Goal: Check status

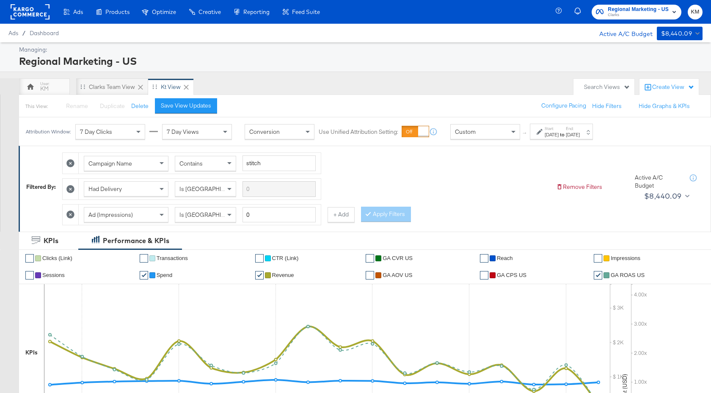
click at [559, 136] on div "[DATE]" at bounding box center [552, 134] width 14 height 7
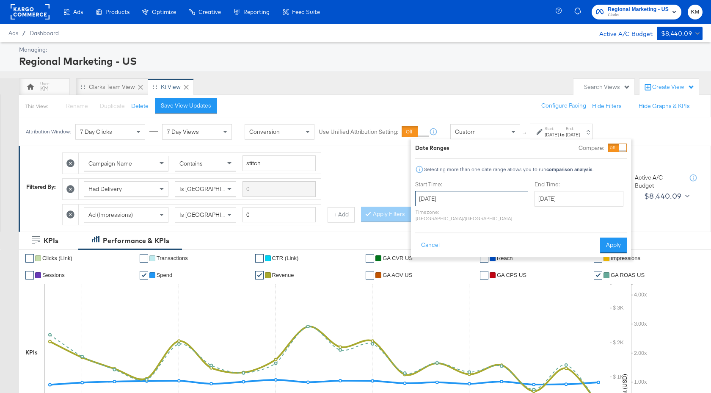
click at [490, 198] on input "[DATE]" at bounding box center [471, 198] width 113 height 15
click at [512, 213] on span "›" at bounding box center [511, 216] width 13 height 13
click at [428, 253] on td "7" at bounding box center [425, 253] width 14 height 12
type input "[DATE]"
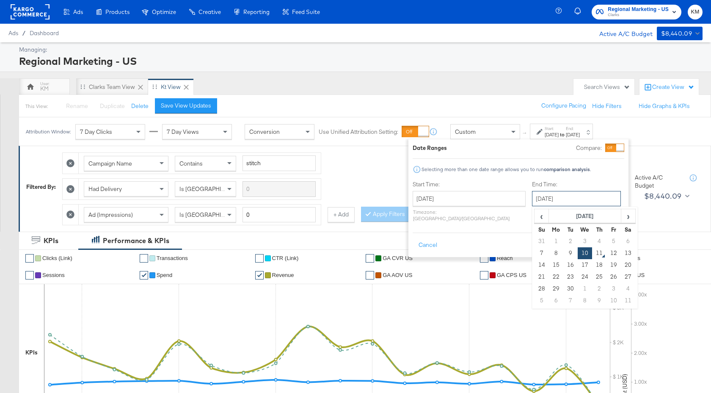
click at [542, 199] on input "[DATE]" at bounding box center [576, 198] width 89 height 15
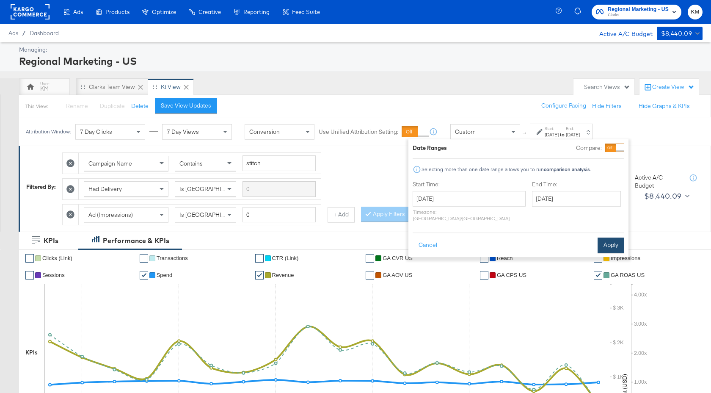
click at [618, 238] on button "Apply" at bounding box center [611, 245] width 27 height 15
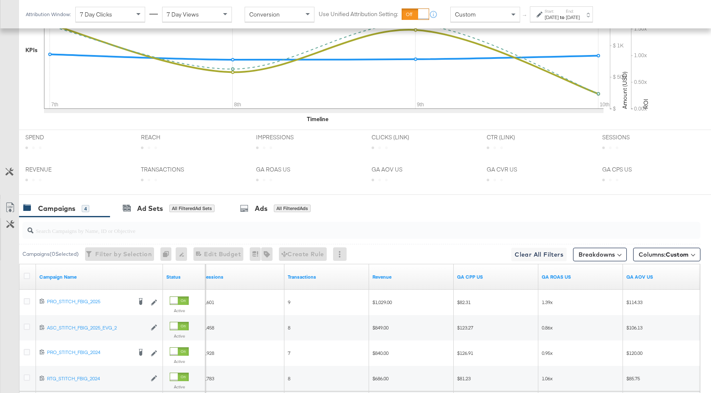
scroll to position [388, 0]
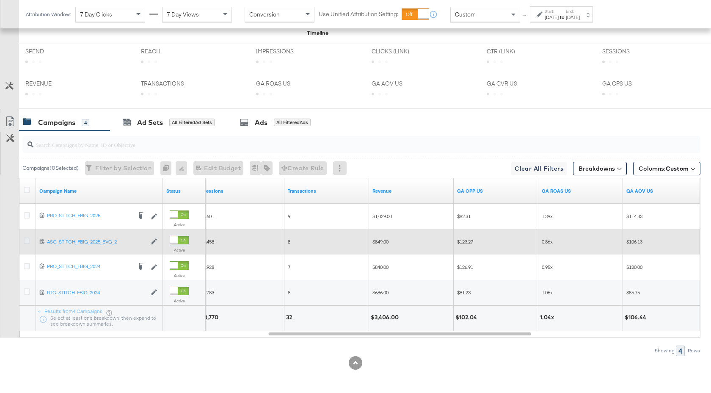
click at [25, 241] on icon at bounding box center [27, 241] width 6 height 6
click at [0, 0] on input "checkbox" at bounding box center [0, 0] width 0 height 0
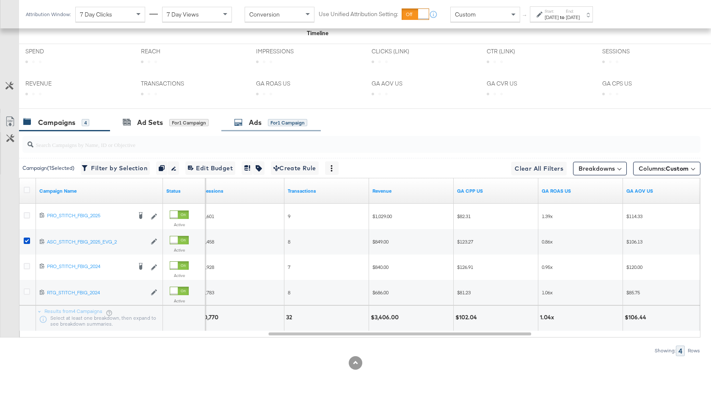
click at [260, 122] on div "Ads" at bounding box center [255, 123] width 13 height 10
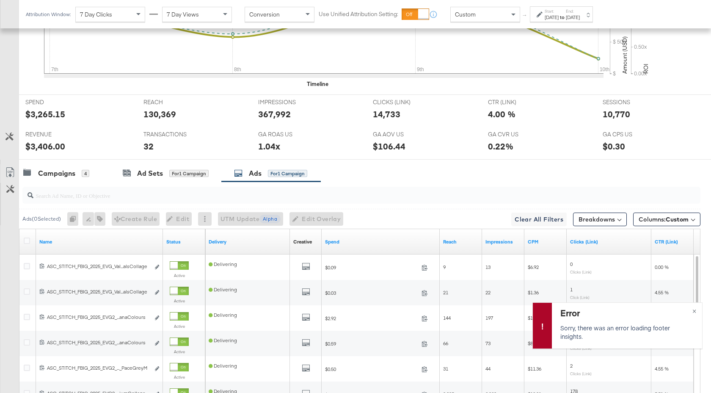
scroll to position [465, 0]
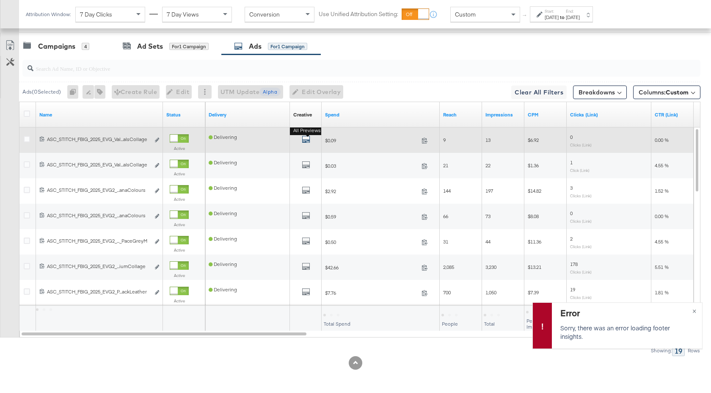
click at [305, 140] on icon "default" at bounding box center [306, 139] width 8 height 8
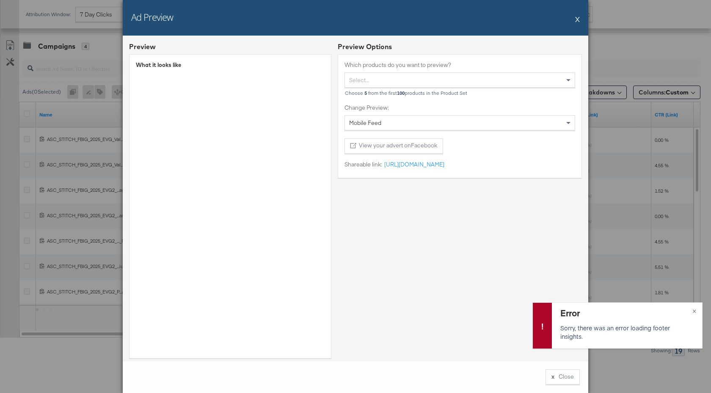
click at [578, 20] on button "X" at bounding box center [578, 19] width 5 height 17
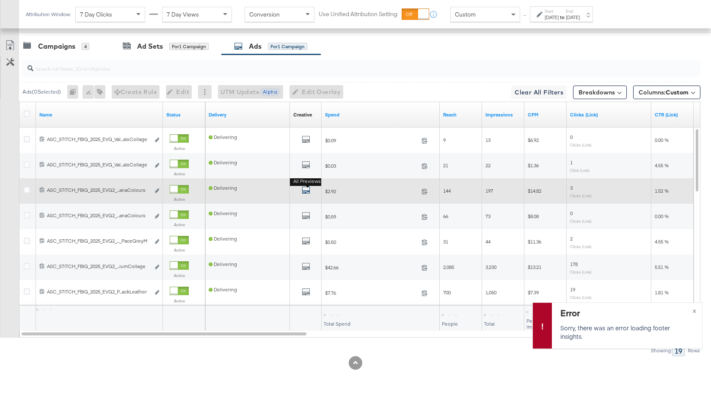
click at [306, 190] on icon "default" at bounding box center [306, 190] width 8 height 8
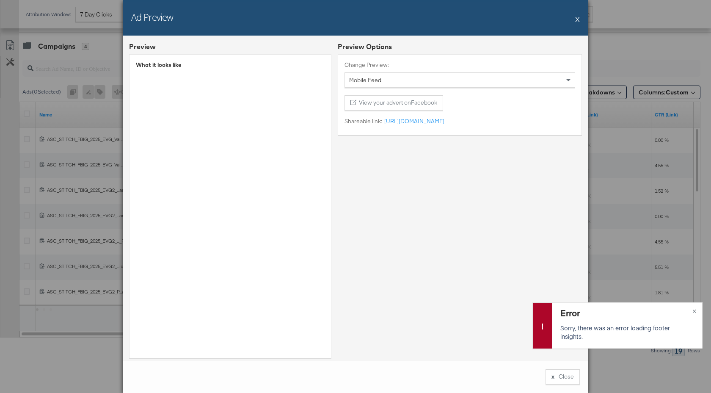
click at [576, 17] on div "Ad Preview X" at bounding box center [356, 18] width 466 height 36
click at [578, 19] on button "X" at bounding box center [578, 19] width 5 height 17
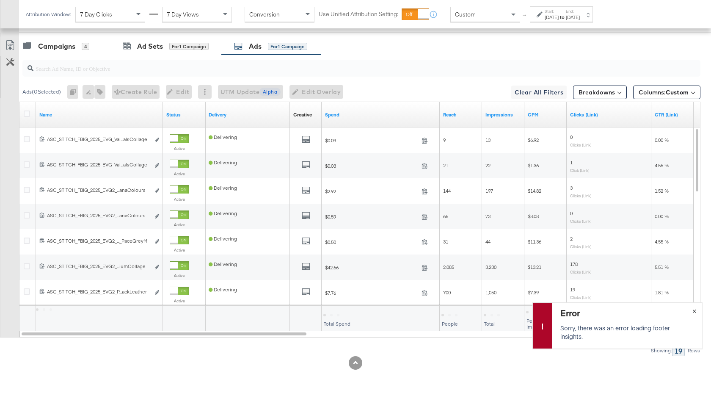
click at [695, 310] on span "×" at bounding box center [695, 310] width 4 height 10
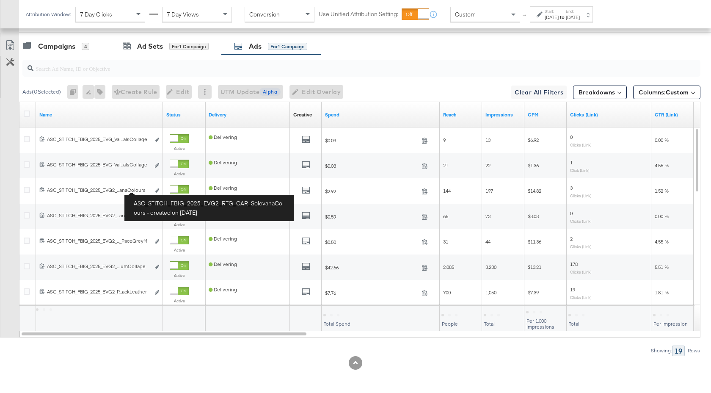
scroll to position [444, 0]
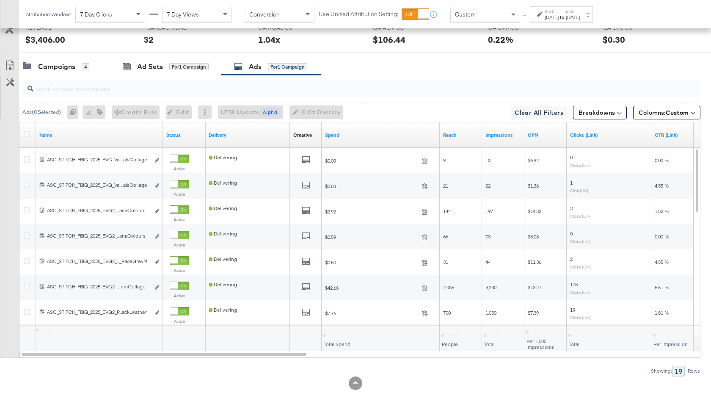
click at [127, 92] on input "search" at bounding box center [336, 85] width 606 height 17
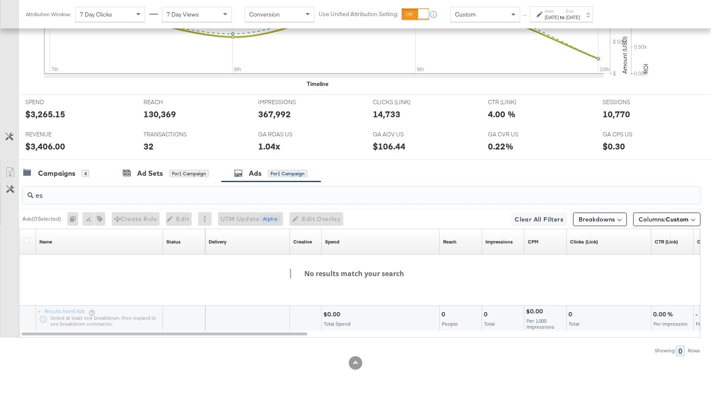
type input "e"
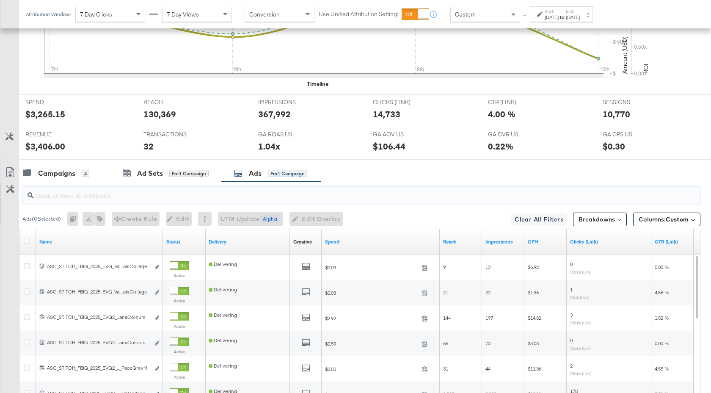
scroll to position [444, 0]
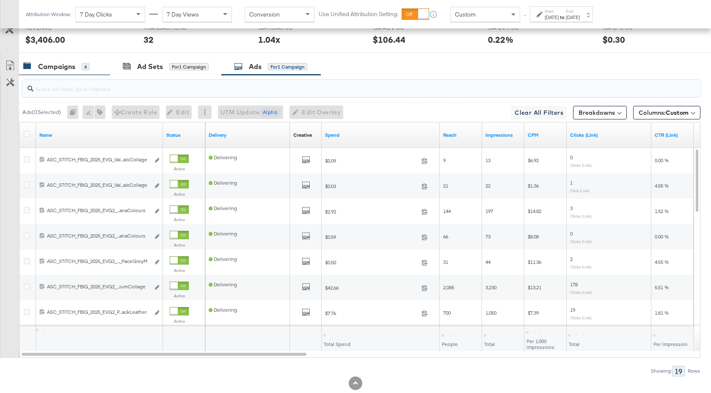
click at [55, 69] on div "Campaigns" at bounding box center [56, 67] width 37 height 10
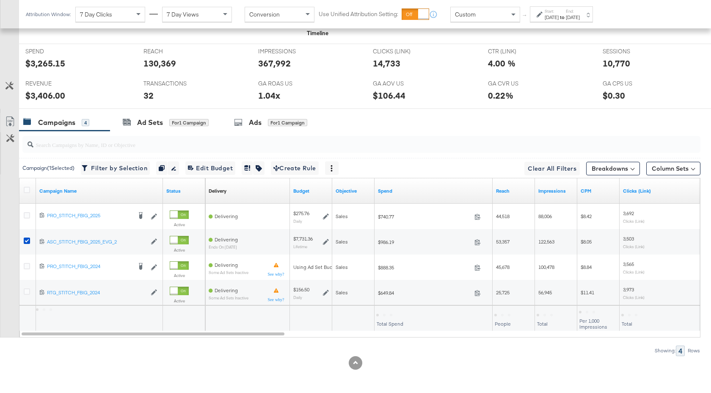
scroll to position [388, 0]
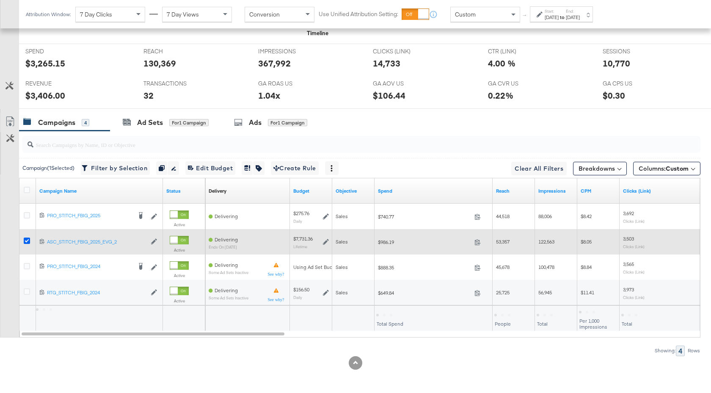
click at [27, 239] on icon at bounding box center [27, 241] width 6 height 6
click at [0, 0] on input "checkbox" at bounding box center [0, 0] width 0 height 0
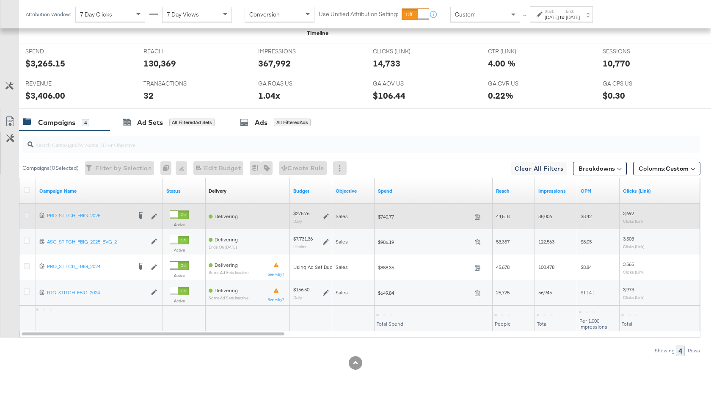
click at [28, 214] on icon at bounding box center [27, 215] width 6 height 6
click at [0, 0] on input "checkbox" at bounding box center [0, 0] width 0 height 0
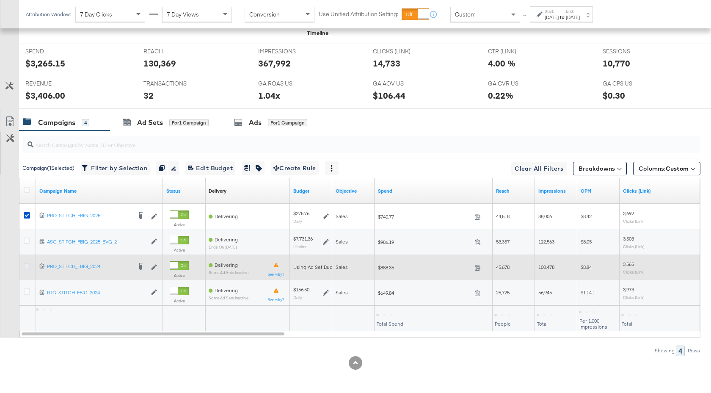
click at [25, 266] on icon at bounding box center [27, 266] width 6 height 6
click at [0, 0] on input "checkbox" at bounding box center [0, 0] width 0 height 0
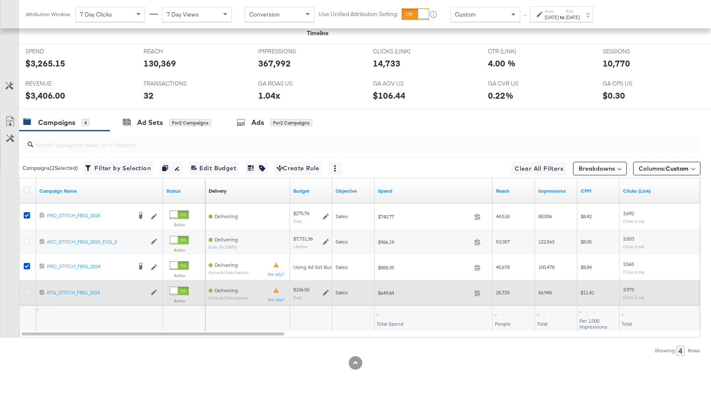
click at [27, 293] on icon at bounding box center [27, 291] width 6 height 6
click at [0, 0] on input "checkbox" at bounding box center [0, 0] width 0 height 0
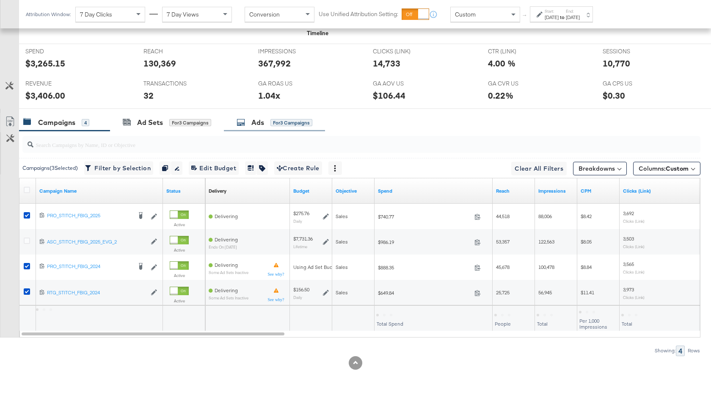
click at [253, 127] on div "Ads for 3 Campaigns" at bounding box center [274, 122] width 101 height 18
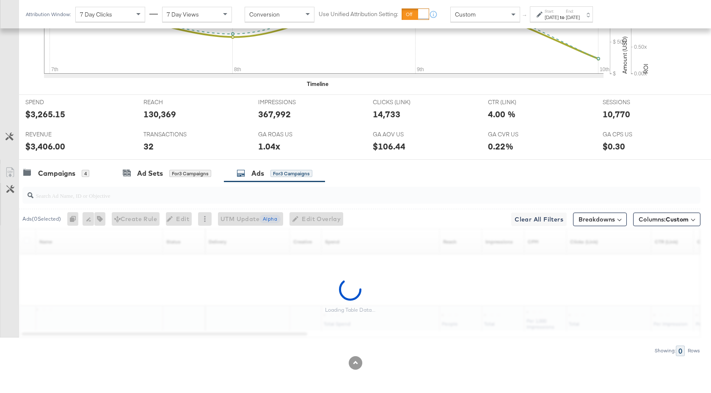
scroll to position [338, 0]
click at [102, 196] on input "search" at bounding box center [336, 192] width 606 height 17
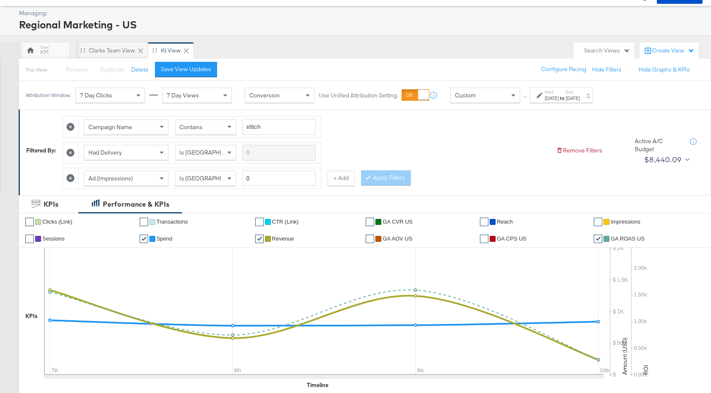
scroll to position [21, 0]
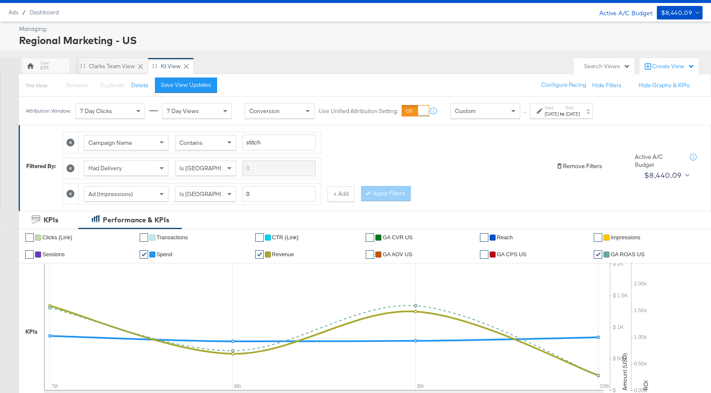
type input "essentials"
click at [567, 166] on button "Remove Filters" at bounding box center [579, 166] width 46 height 8
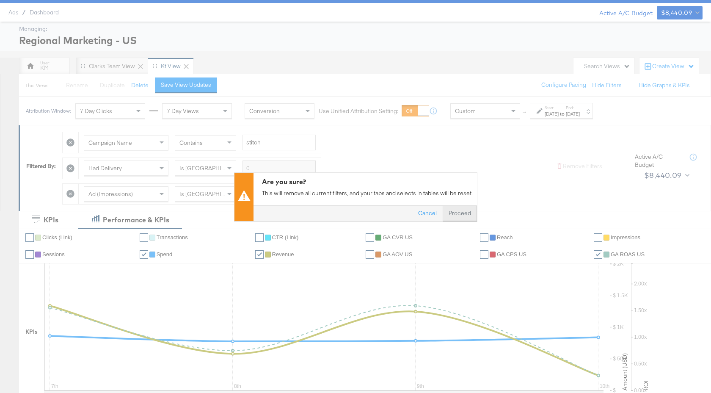
click at [462, 213] on button "Proceed" at bounding box center [460, 212] width 34 height 15
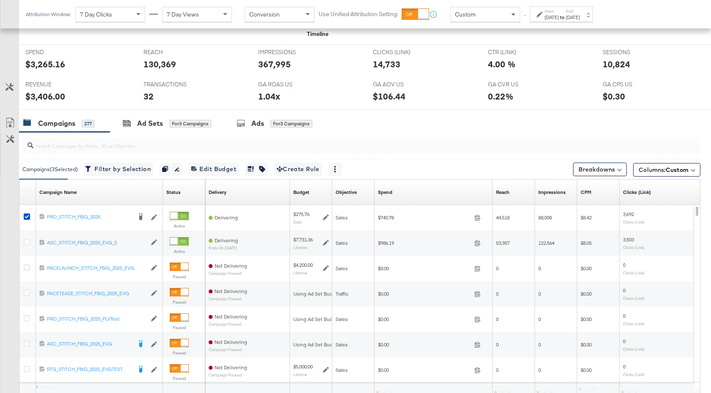
scroll to position [401, 0]
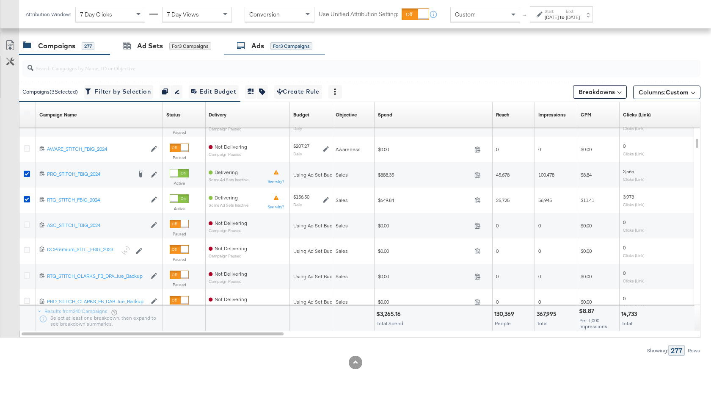
click at [257, 47] on div "Ads" at bounding box center [258, 46] width 13 height 10
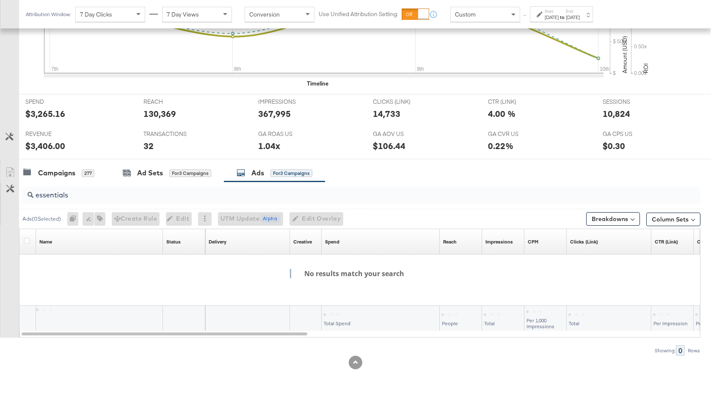
scroll to position [274, 0]
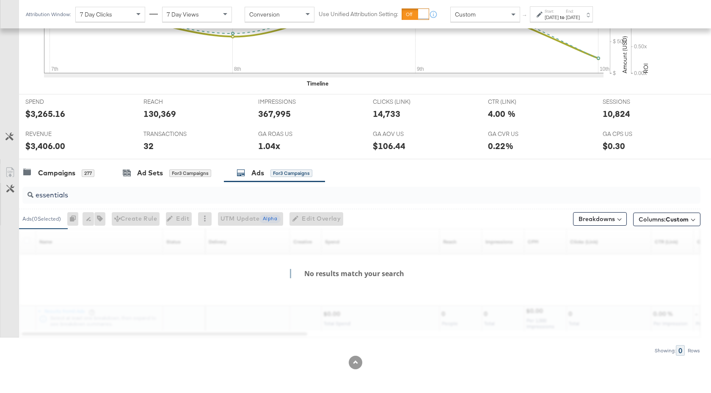
click at [122, 194] on input "essentials" at bounding box center [336, 191] width 606 height 17
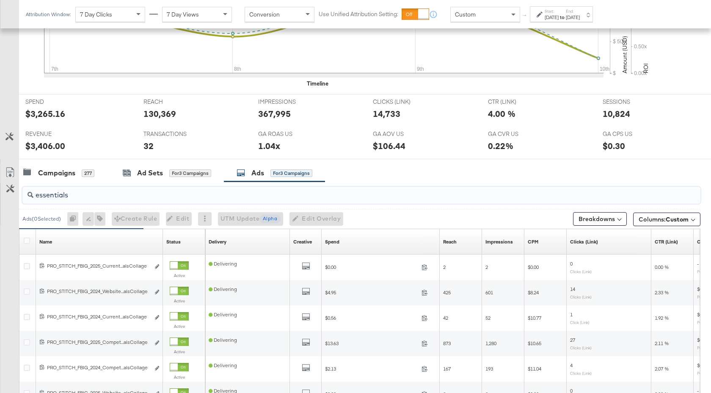
scroll to position [401, 0]
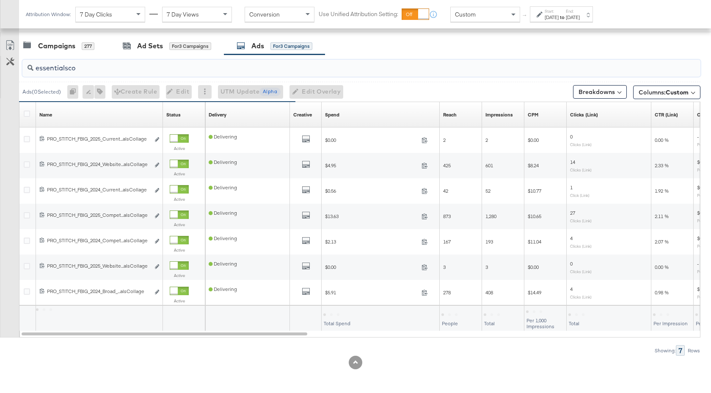
type input "essentialsco"
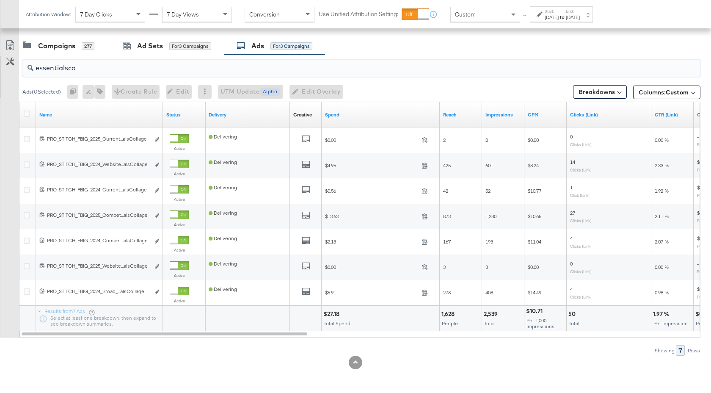
drag, startPoint x: 80, startPoint y: 69, endPoint x: 36, endPoint y: 69, distance: 43.6
click at [36, 69] on input "essentialsco" at bounding box center [336, 64] width 606 height 17
type input "fullprice"
drag, startPoint x: 62, startPoint y: 69, endPoint x: 32, endPoint y: 69, distance: 29.6
click at [32, 69] on div "fullprice" at bounding box center [361, 68] width 678 height 17
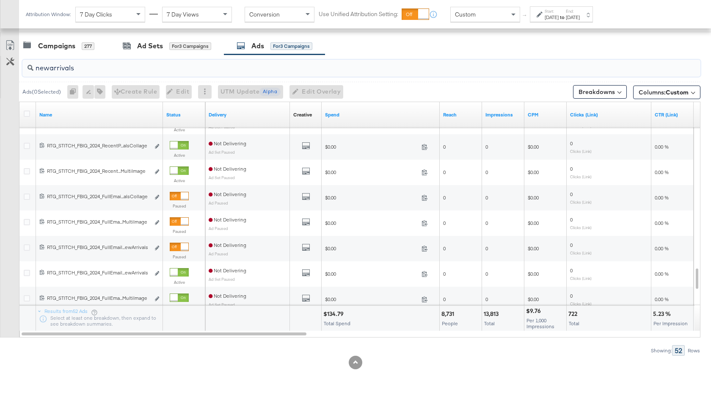
type input "newarrivals"
drag, startPoint x: 77, startPoint y: 67, endPoint x: 32, endPoint y: 66, distance: 44.9
click at [32, 66] on div "newarrivals" at bounding box center [361, 68] width 678 height 17
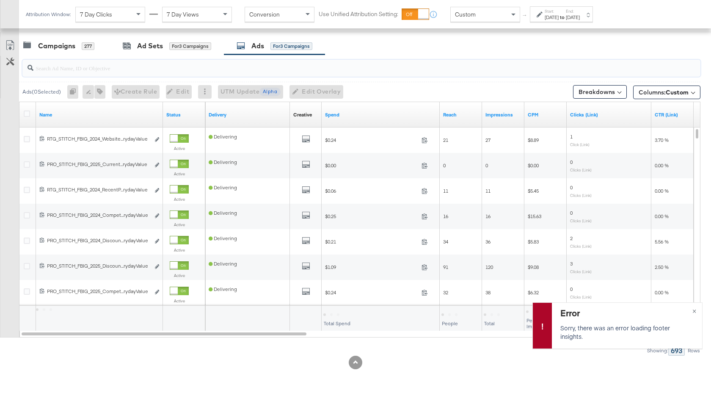
click at [86, 70] on input "search" at bounding box center [336, 64] width 606 height 17
click at [67, 46] on div "Campaigns" at bounding box center [56, 46] width 37 height 10
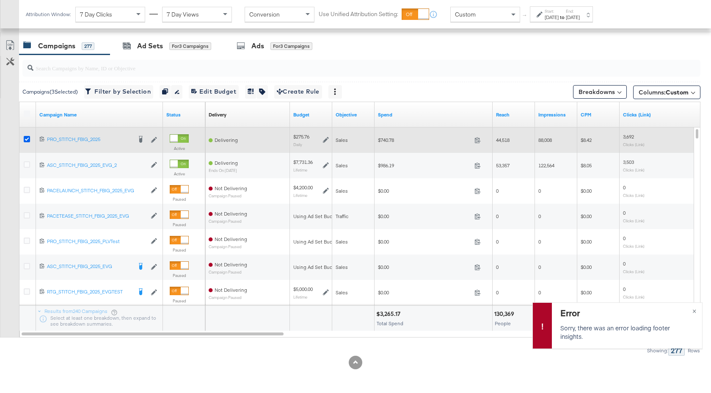
click at [24, 140] on icon at bounding box center [27, 139] width 6 height 6
click at [0, 0] on input "checkbox" at bounding box center [0, 0] width 0 height 0
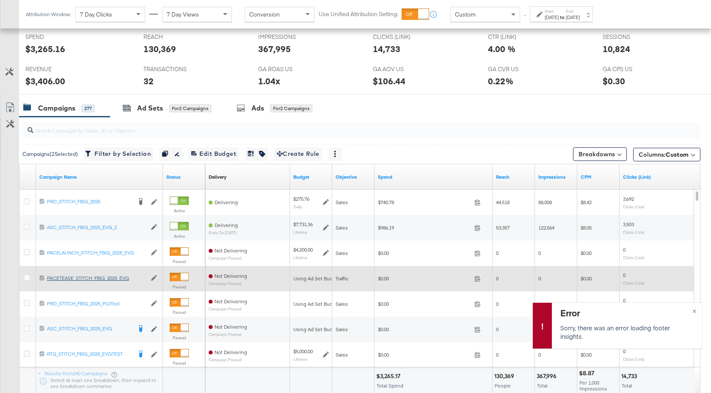
scroll to position [336, 0]
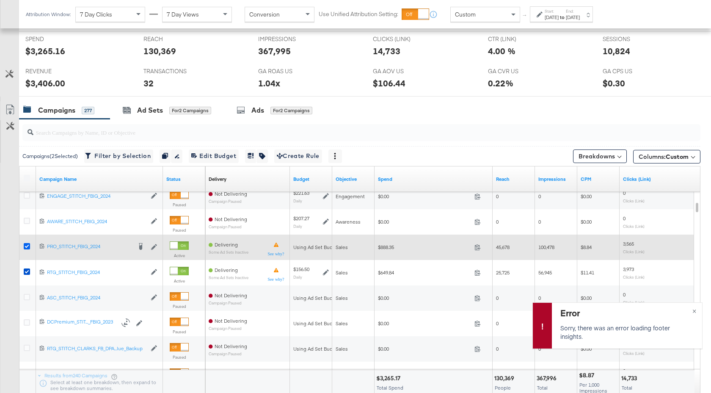
click at [25, 244] on icon at bounding box center [27, 246] width 6 height 6
click at [0, 0] on input "checkbox" at bounding box center [0, 0] width 0 height 0
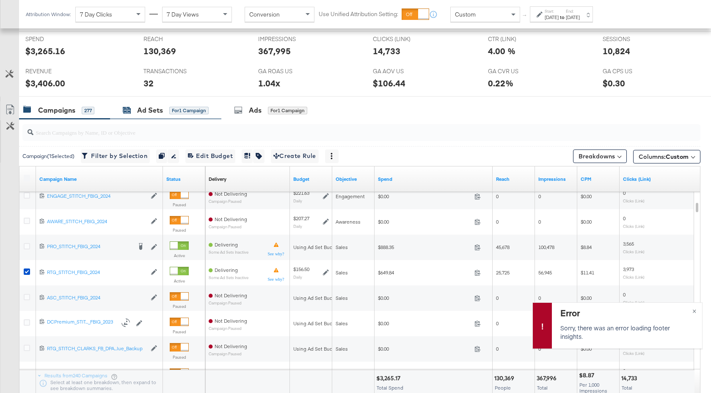
click at [155, 111] on div "Ad Sets" at bounding box center [150, 110] width 26 height 10
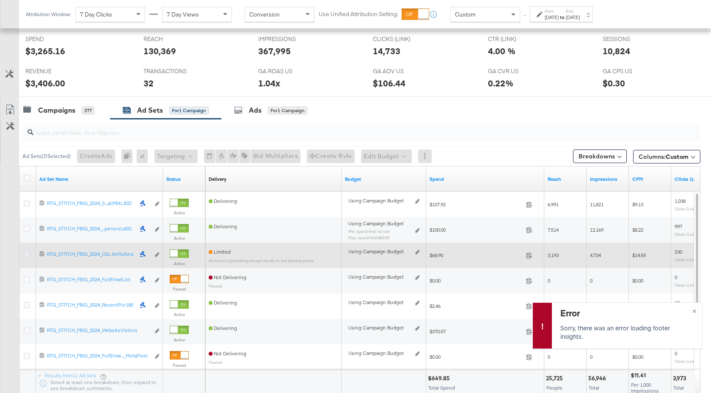
click at [25, 253] on icon at bounding box center [27, 254] width 6 height 6
click at [0, 0] on input "checkbox" at bounding box center [0, 0] width 0 height 0
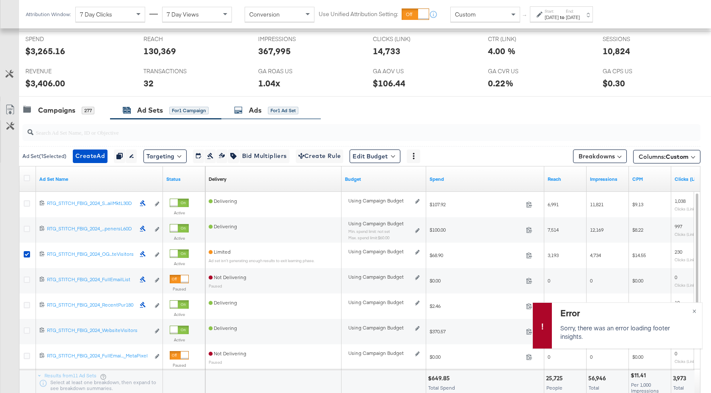
click at [261, 111] on div "Ads" at bounding box center [255, 110] width 13 height 10
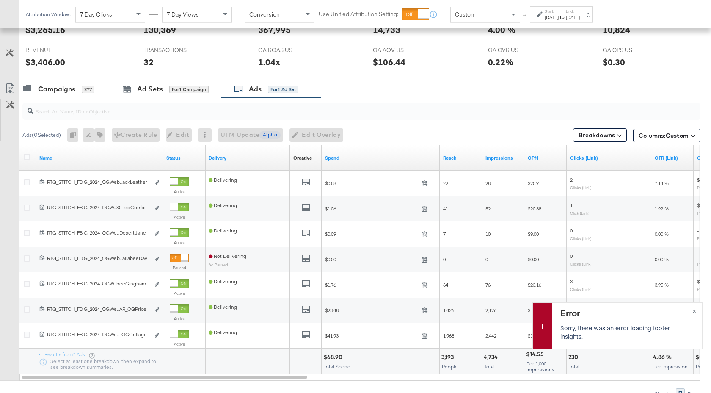
scroll to position [401, 0]
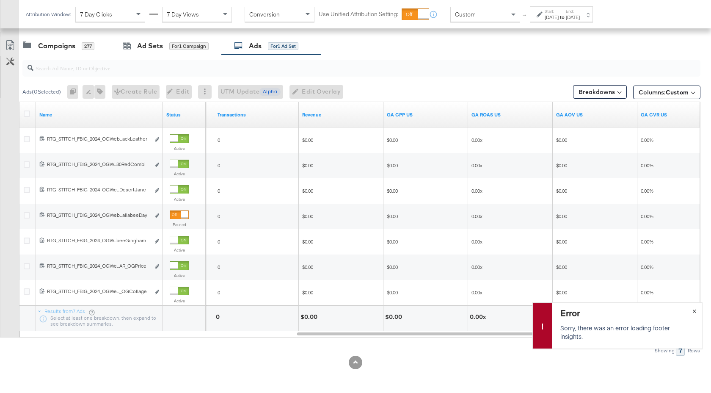
click at [696, 310] on span "×" at bounding box center [695, 310] width 4 height 10
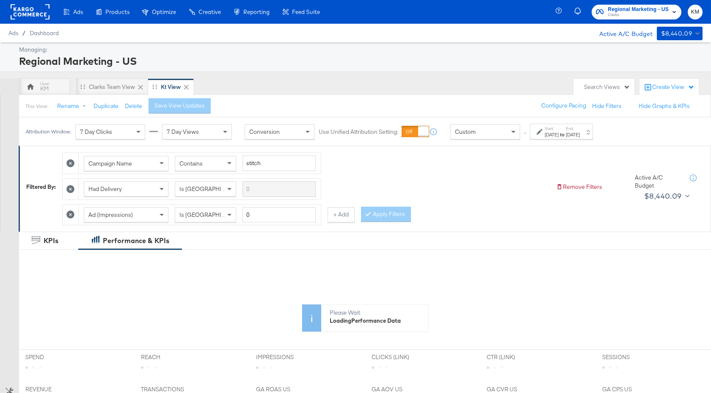
click at [487, 136] on div "Custom" at bounding box center [485, 132] width 69 height 14
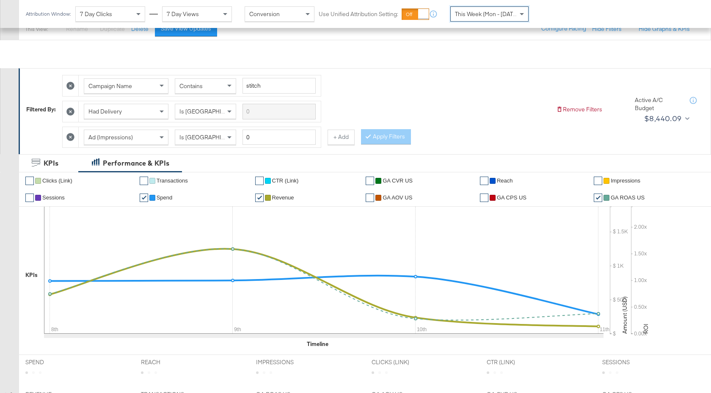
scroll to position [337, 0]
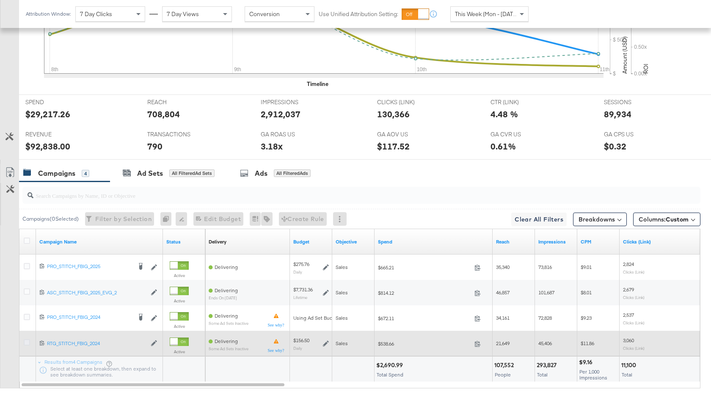
click at [29, 341] on icon at bounding box center [27, 342] width 6 height 6
click at [0, 0] on input "checkbox" at bounding box center [0, 0] width 0 height 0
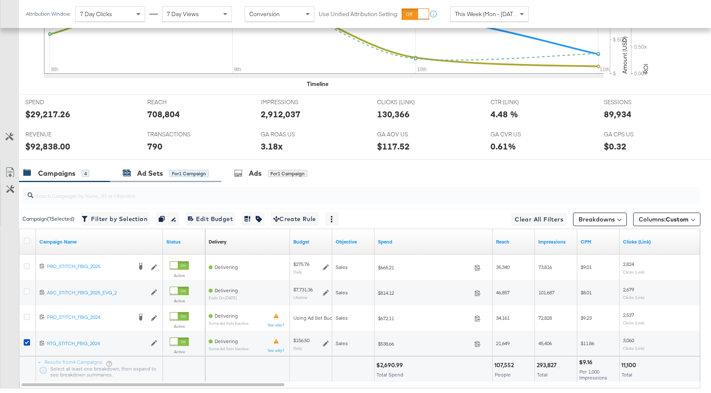
click at [147, 177] on div "Ad Sets" at bounding box center [150, 174] width 26 height 10
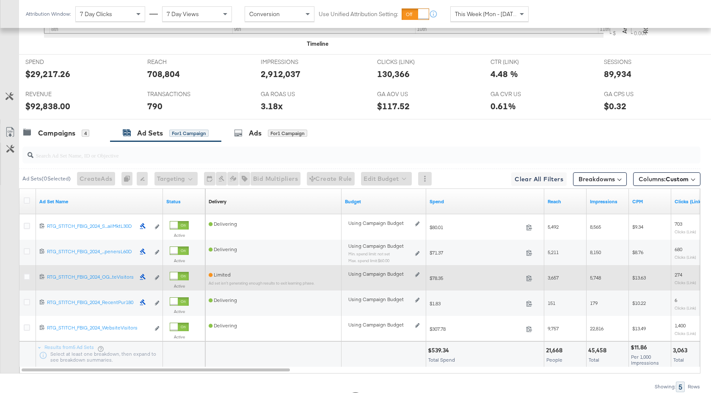
scroll to position [382, 0]
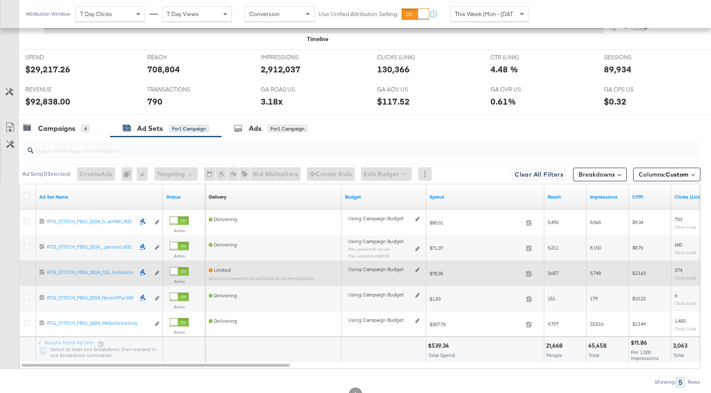
click at [28, 271] on icon at bounding box center [27, 272] width 6 height 6
click at [0, 0] on input "checkbox" at bounding box center [0, 0] width 0 height 0
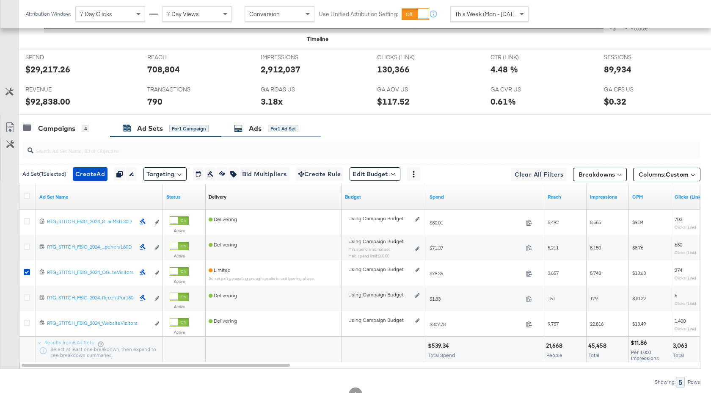
click at [257, 133] on div "Ads" at bounding box center [255, 129] width 13 height 10
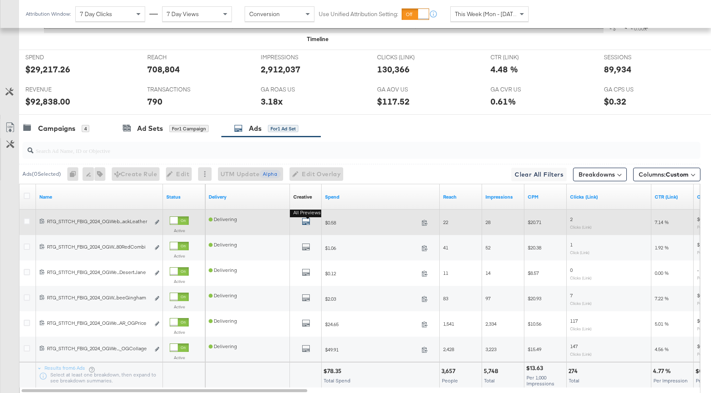
click at [310, 219] on icon "default" at bounding box center [306, 221] width 8 height 8
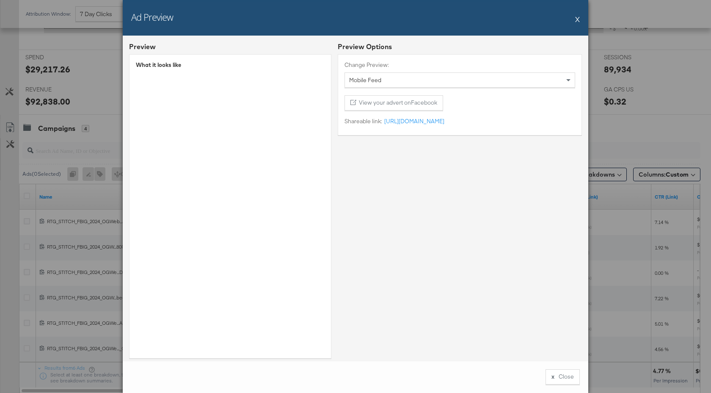
click at [578, 22] on button "X" at bounding box center [578, 19] width 5 height 17
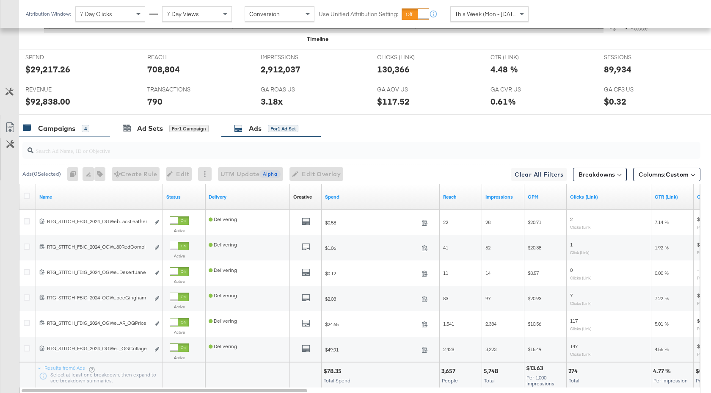
click at [59, 130] on div "Campaigns" at bounding box center [56, 129] width 37 height 10
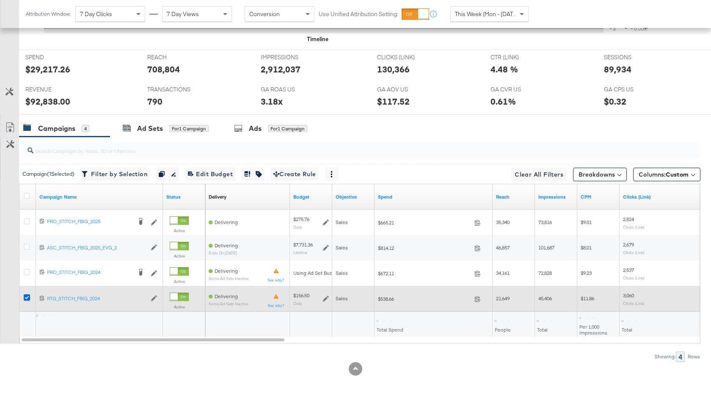
click at [28, 299] on icon at bounding box center [27, 297] width 6 height 6
click at [0, 0] on input "checkbox" at bounding box center [0, 0] width 0 height 0
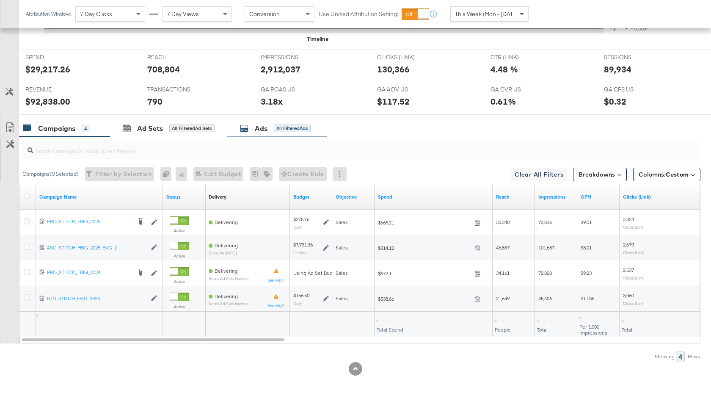
click at [260, 127] on div "Ads" at bounding box center [261, 129] width 13 height 10
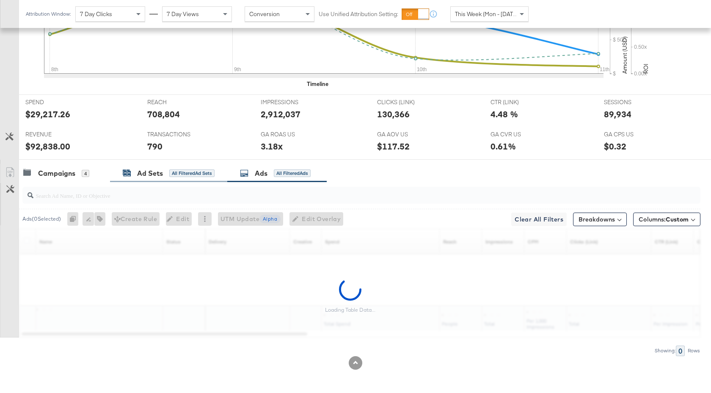
scroll to position [337, 0]
click at [152, 196] on input "search" at bounding box center [336, 192] width 606 height 17
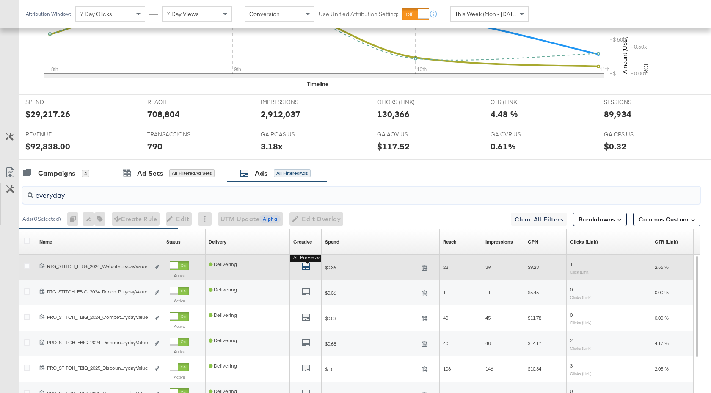
type input "everyday"
click at [304, 265] on icon "default" at bounding box center [306, 266] width 8 height 8
